Goal: Task Accomplishment & Management: Use online tool/utility

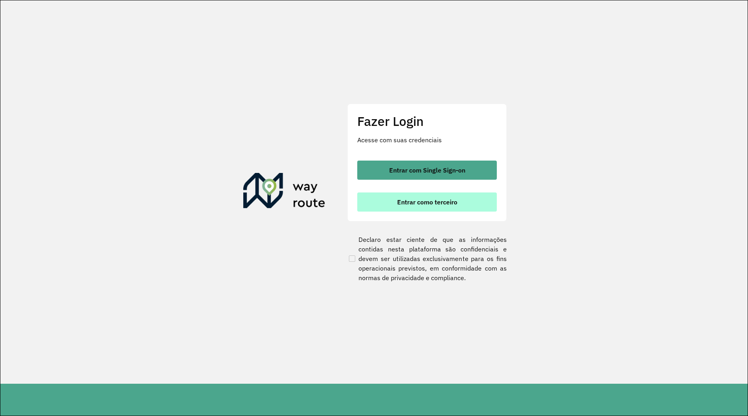
click at [364, 201] on button "Entrar como terceiro" at bounding box center [427, 202] width 140 height 19
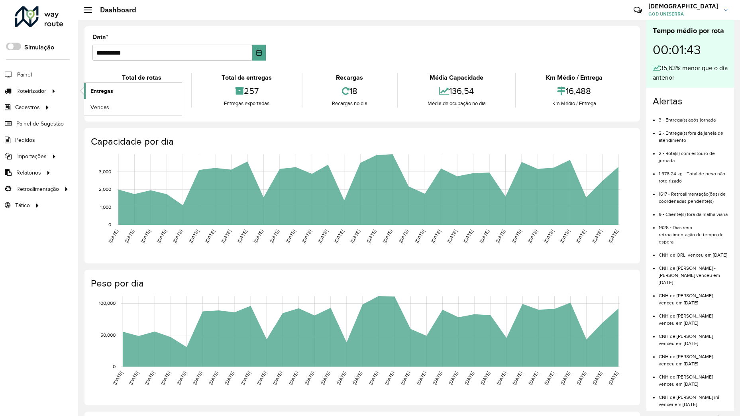
click at [90, 88] on link "Entregas" at bounding box center [133, 91] width 98 height 16
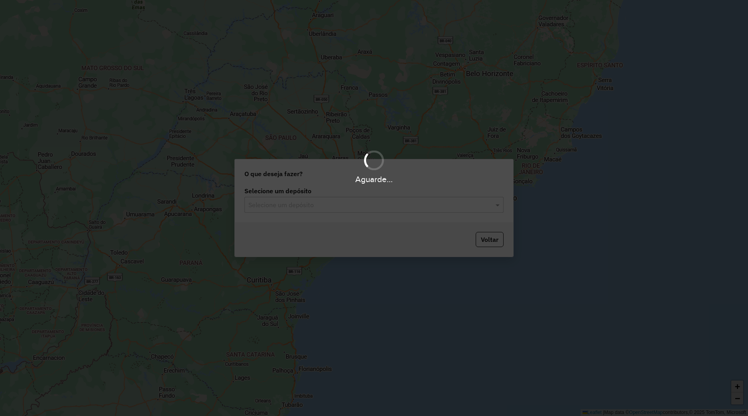
click at [300, 203] on input "text" at bounding box center [365, 205] width 235 height 10
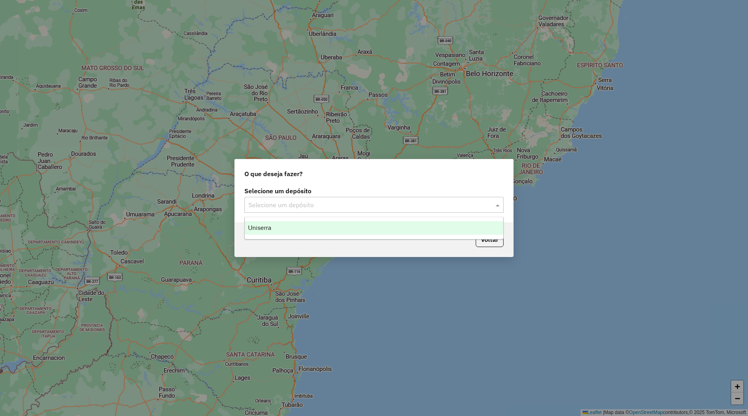
click at [289, 229] on div "Uniserra" at bounding box center [374, 228] width 258 height 14
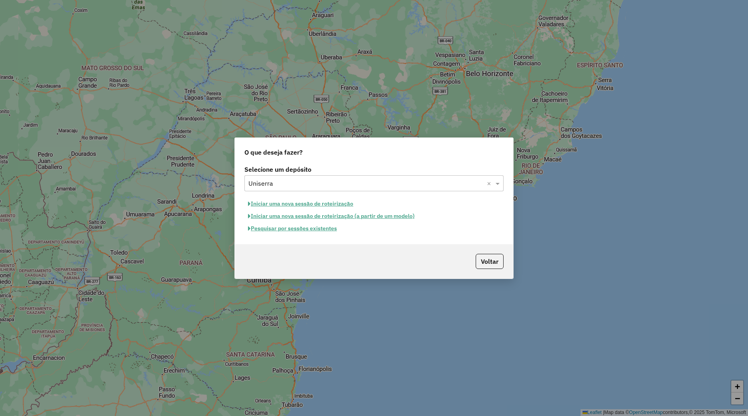
click at [279, 228] on button "Pesquisar por sessões existentes" at bounding box center [292, 228] width 96 height 12
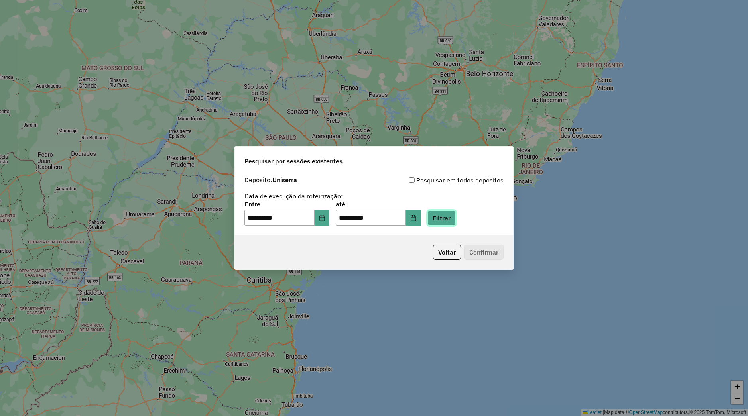
click at [456, 226] on button "Filtrar" at bounding box center [441, 217] width 28 height 15
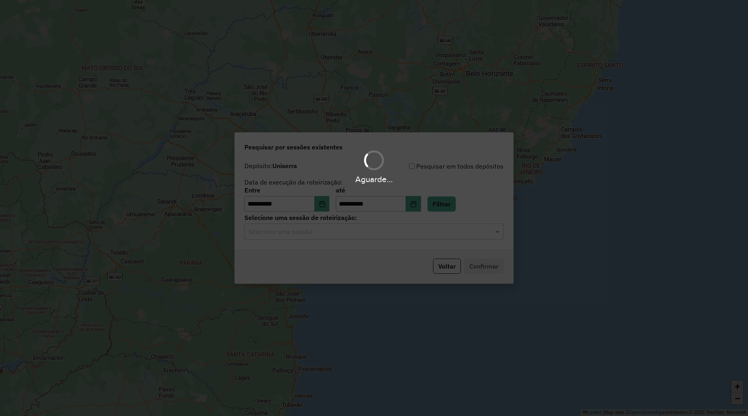
click at [343, 232] on hb-app "**********" at bounding box center [374, 208] width 748 height 416
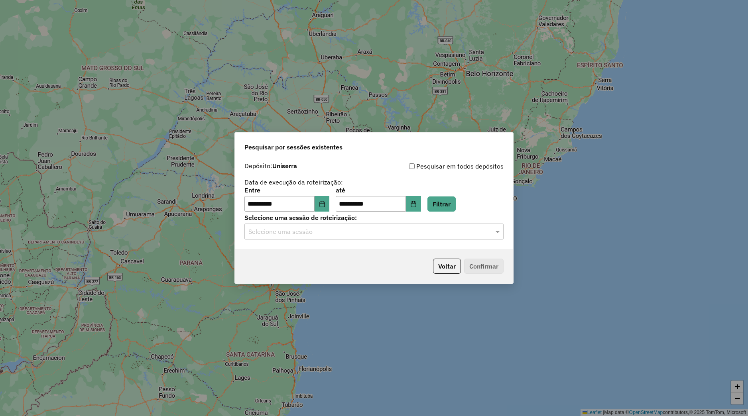
click at [335, 224] on div "Selecione uma sessão" at bounding box center [373, 232] width 259 height 16
click at [318, 248] on ng-dropdown-panel "978416 - [DATE] 17:30" at bounding box center [373, 255] width 259 height 23
drag, startPoint x: 317, startPoint y: 252, endPoint x: 366, endPoint y: 258, distance: 49.5
click at [308, 252] on span "978416 - [DATE] 17:30" at bounding box center [278, 254] width 60 height 7
click at [474, 262] on button "Confirmar" at bounding box center [483, 266] width 39 height 15
